Goal: Information Seeking & Learning: Learn about a topic

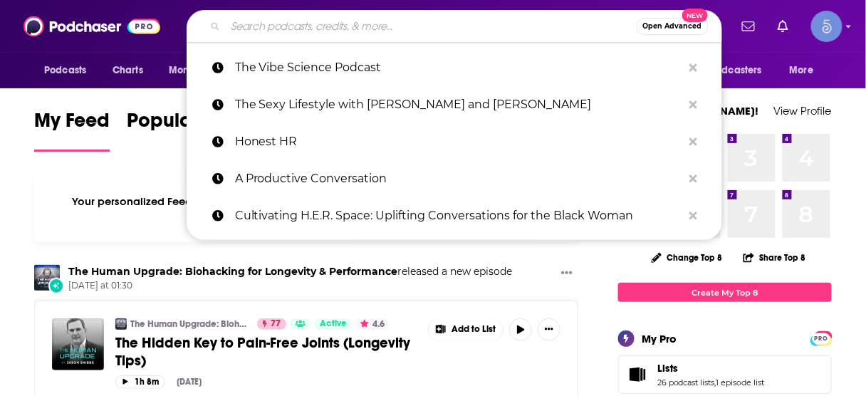
click at [414, 26] on input "Search podcasts, credits, & more..." at bounding box center [431, 26] width 411 height 23
paste input "Your Ultimate Life with [PERSON_NAME]"
type input "Your Ultimate Life with [PERSON_NAME]"
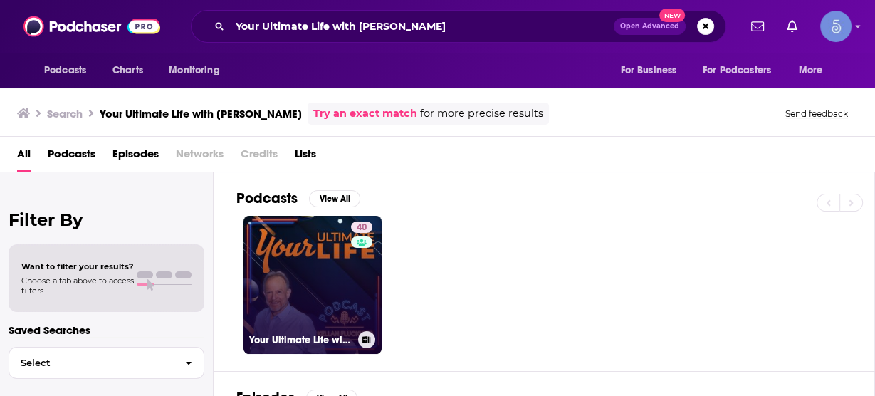
click at [306, 270] on link "40 Your Ultimate Life with [PERSON_NAME]" at bounding box center [312, 285] width 138 height 138
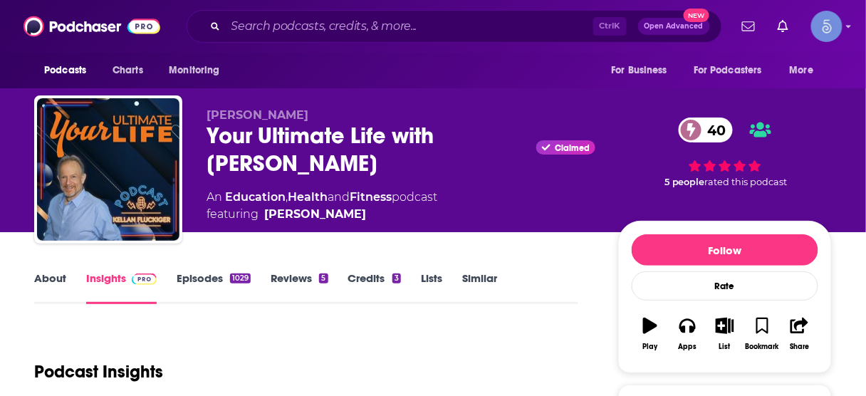
scroll to position [171, 0]
